Goal: Transaction & Acquisition: Obtain resource

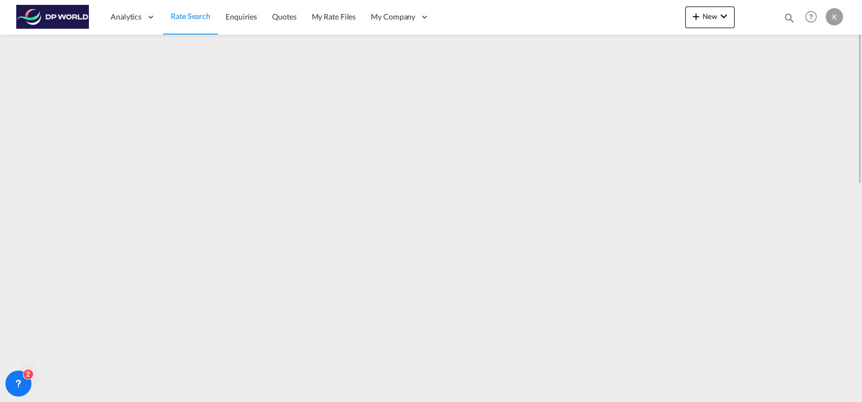
click at [179, 12] on span "Rate Search" at bounding box center [191, 15] width 40 height 9
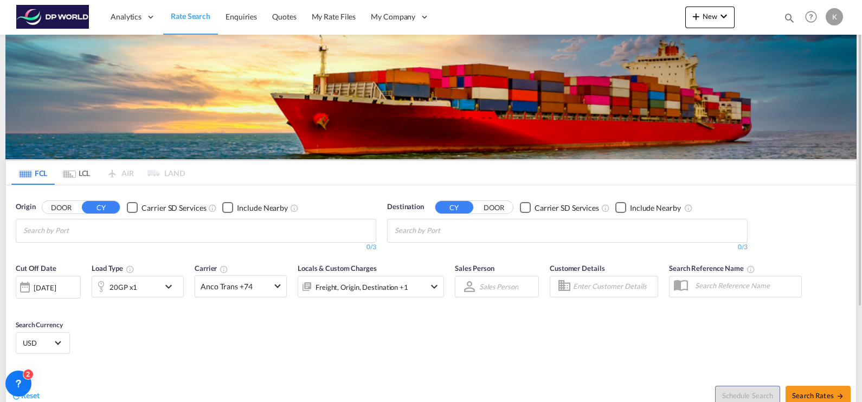
click at [105, 230] on input "Chips input." at bounding box center [74, 230] width 103 height 17
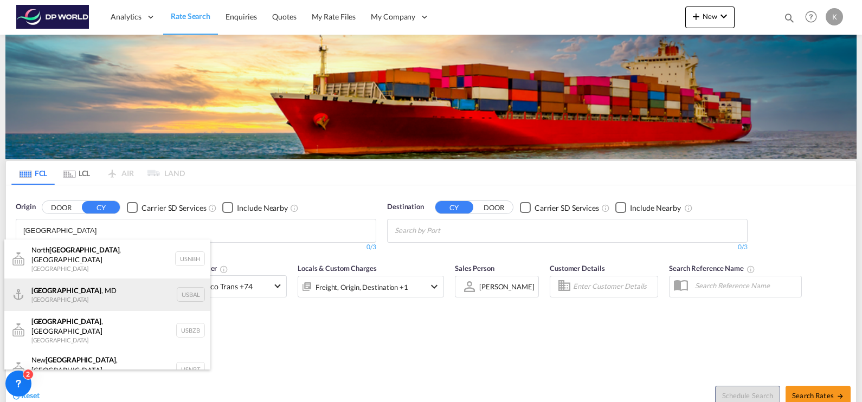
type input "[GEOGRAPHIC_DATA]"
click at [99, 284] on div "[GEOGRAPHIC_DATA] , [GEOGRAPHIC_DATA] [GEOGRAPHIC_DATA] USBAL" at bounding box center [107, 295] width 206 height 33
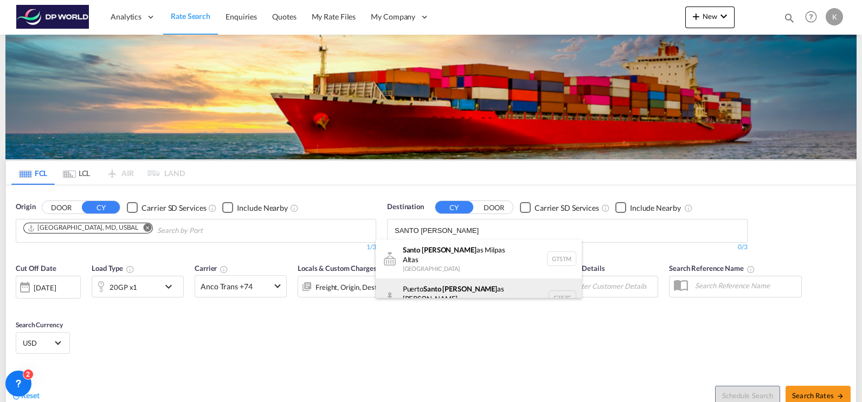
type input "SANTO [PERSON_NAME]"
click at [460, 292] on div "Puerto Santo [PERSON_NAME] as de [GEOGRAPHIC_DATA] GTSTC" at bounding box center [479, 298] width 206 height 39
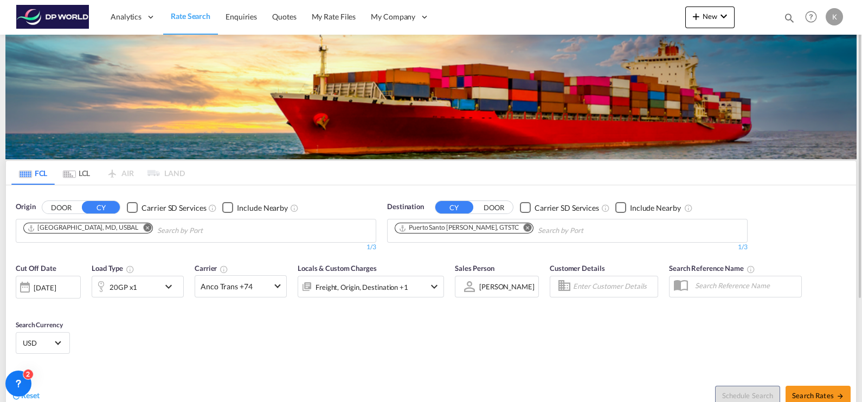
click at [160, 282] on div "20GP x1" at bounding box center [138, 287] width 92 height 22
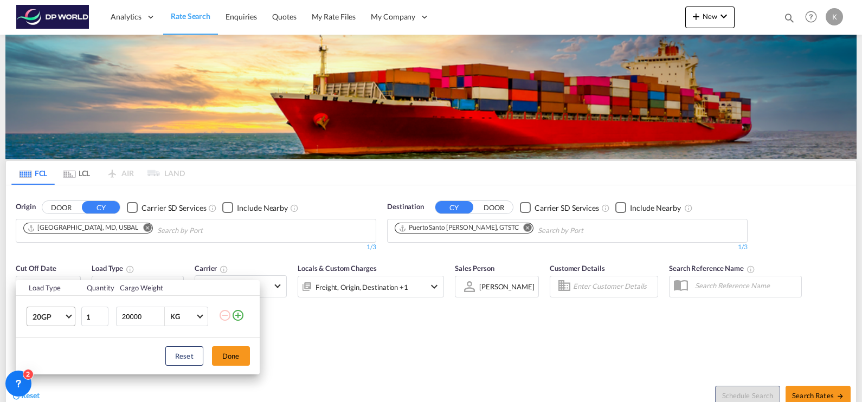
click at [64, 314] on md-select-value "20GP" at bounding box center [52, 316] width 43 height 18
click at [56, 323] on md-option "40HC" at bounding box center [60, 324] width 74 height 26
click at [233, 357] on button "Done" at bounding box center [231, 356] width 38 height 20
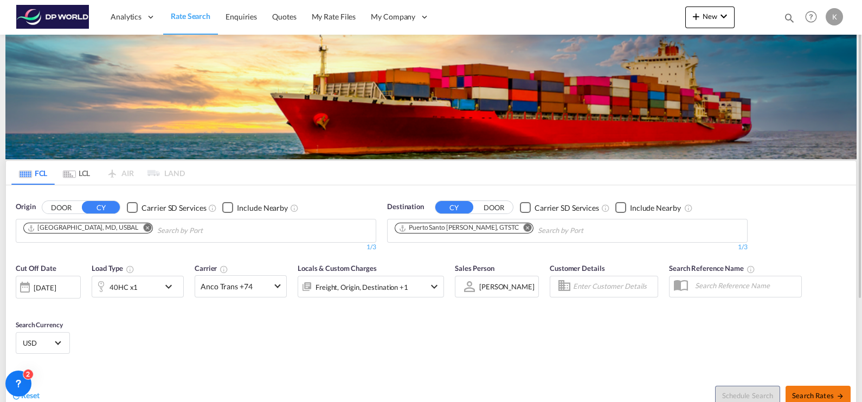
click at [815, 391] on span "Search Rates" at bounding box center [818, 395] width 52 height 9
type input "USBAL to GTSTC / [DATE]"
